Goal: Task Accomplishment & Management: Manage account settings

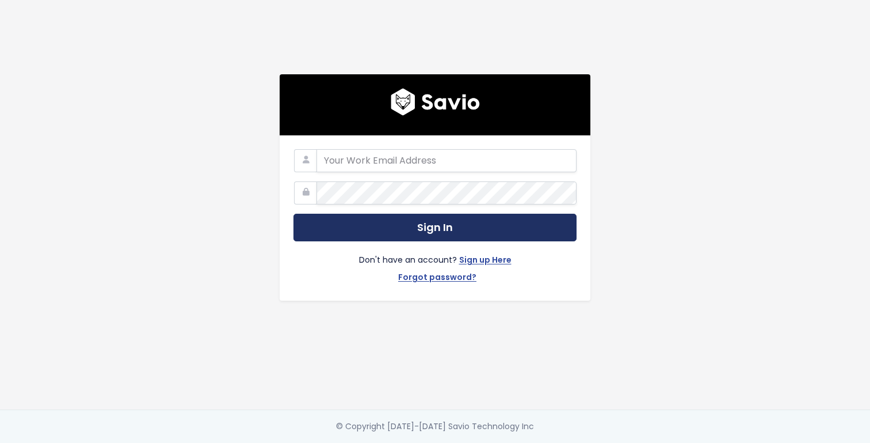
type input "dcherbert@scalecomputing.com"
click at [400, 235] on button "Sign In" at bounding box center [435, 228] width 283 height 28
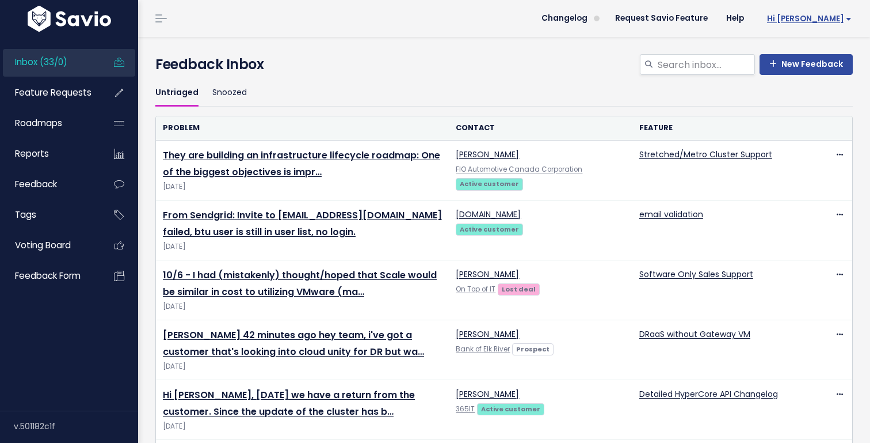
click at [832, 15] on span "Hi [PERSON_NAME]" at bounding box center [809, 18] width 85 height 9
click at [820, 52] on link "My Settings" at bounding box center [814, 52] width 83 height 22
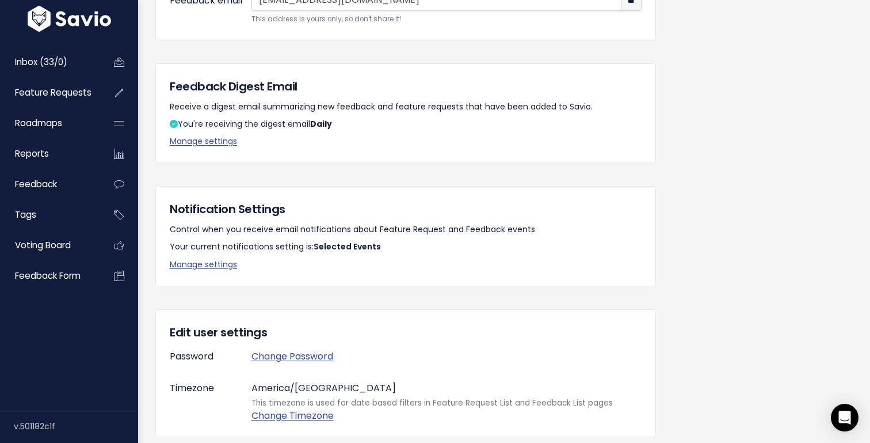
scroll to position [169, 0]
click at [221, 143] on link "Manage settings" at bounding box center [203, 141] width 67 height 12
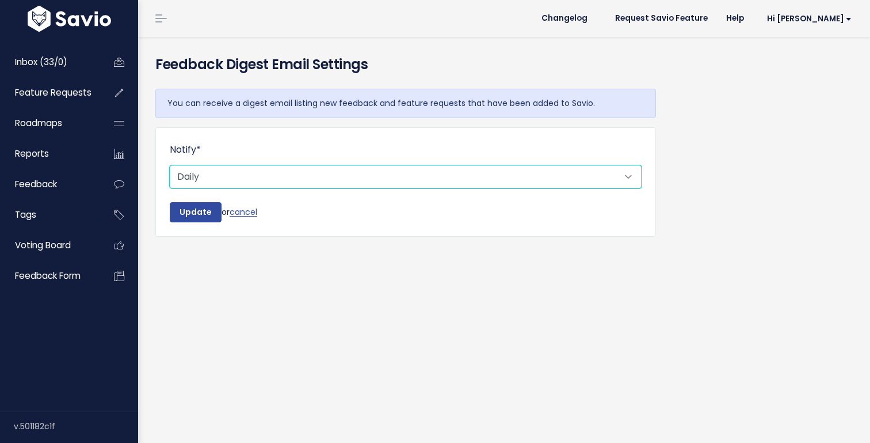
click at [223, 176] on select "Don't notify Daily" at bounding box center [406, 176] width 472 height 23
select select "0_NEVER"
click at [170, 165] on select "Don't notify Daily" at bounding box center [406, 176] width 472 height 23
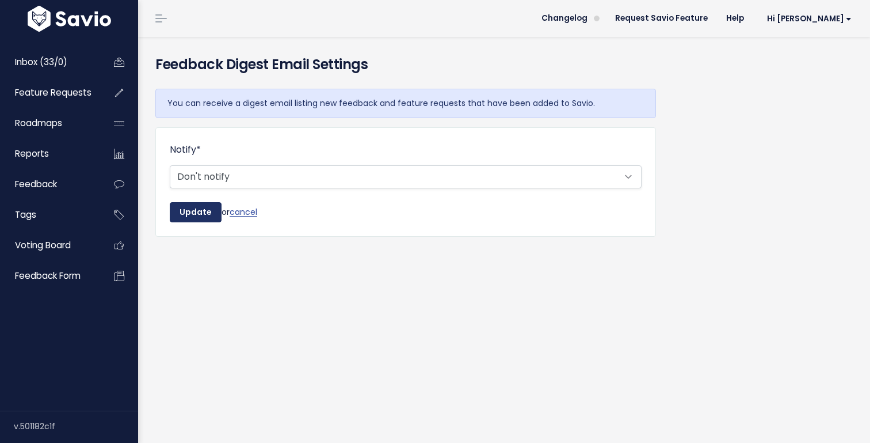
click at [191, 212] on input "Update" at bounding box center [196, 212] width 52 height 21
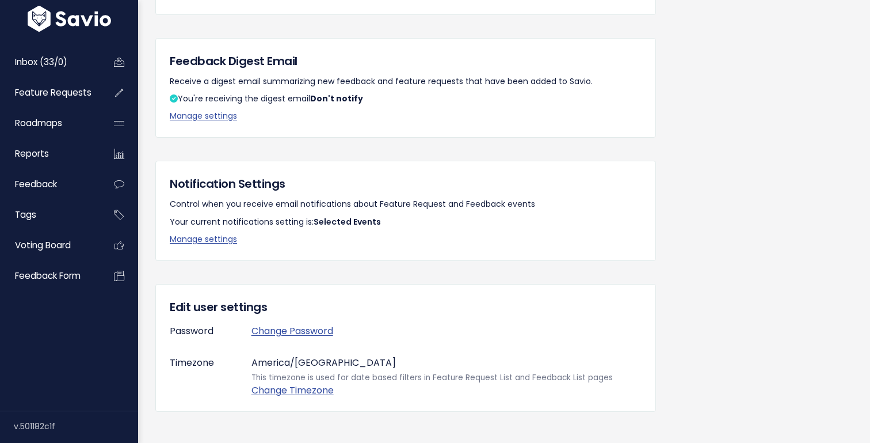
scroll to position [268, 0]
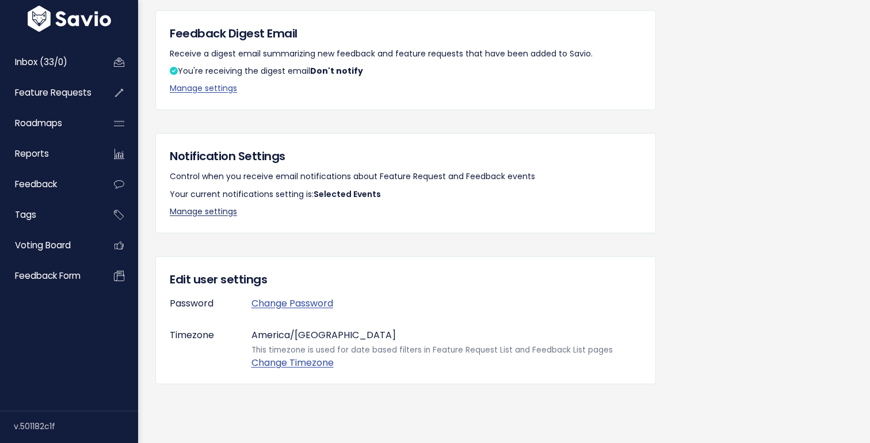
click at [226, 207] on link "Manage settings" at bounding box center [203, 211] width 67 height 12
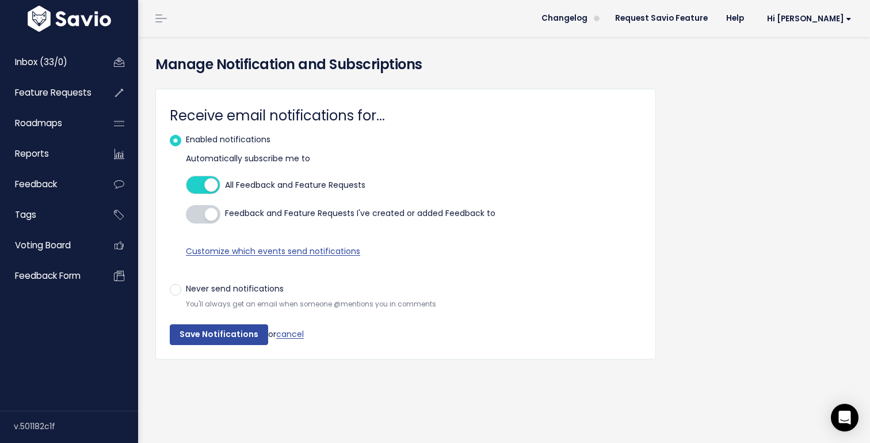
click at [203, 188] on div at bounding box center [203, 185] width 35 height 18
click at [186, 185] on input "All Feedback and Feature Requests" at bounding box center [186, 185] width 0 height 0
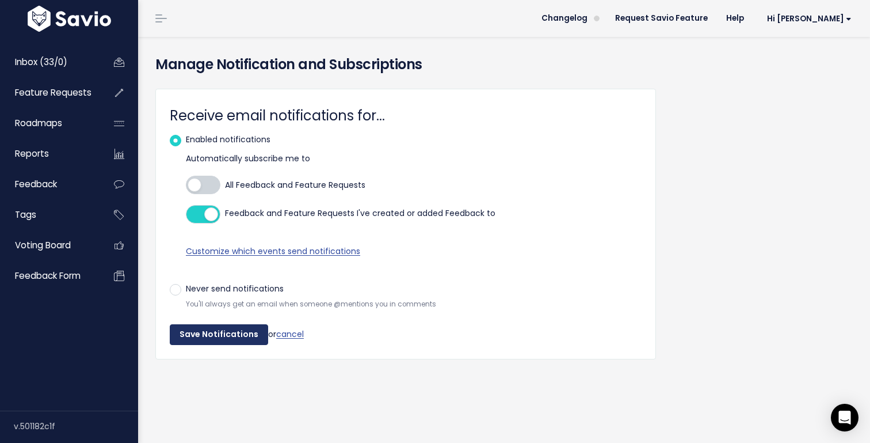
click at [211, 338] on input "Save Notifications" at bounding box center [219, 334] width 98 height 21
